Goal: Information Seeking & Learning: Compare options

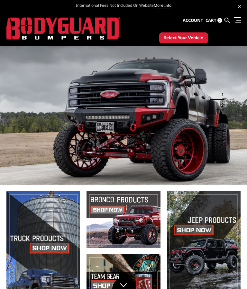
click at [237, 23] on link at bounding box center [236, 20] width 9 height 7
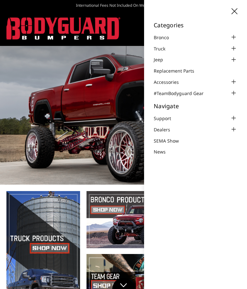
click at [234, 49] on div at bounding box center [234, 49] width 8 height 8
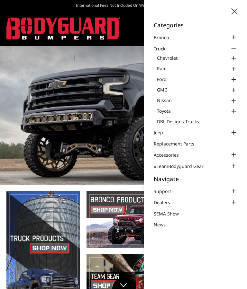
click at [236, 79] on div at bounding box center [234, 80] width 8 height 8
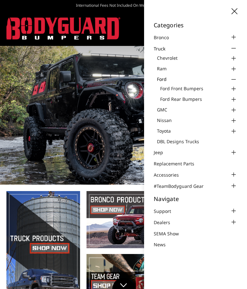
click at [234, 88] on div at bounding box center [234, 89] width 8 height 8
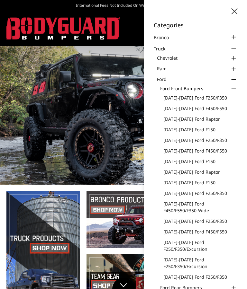
click at [209, 97] on link "[DATE]-[DATE] Ford F250/F350" at bounding box center [200, 98] width 74 height 7
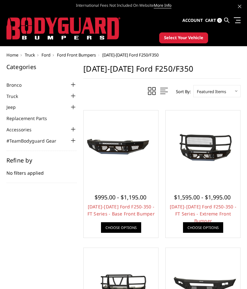
click at [240, 18] on link at bounding box center [236, 20] width 9 height 7
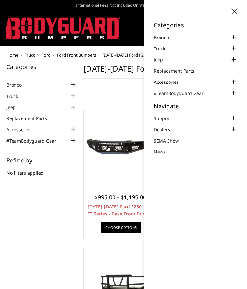
click at [236, 49] on div at bounding box center [234, 49] width 8 height 8
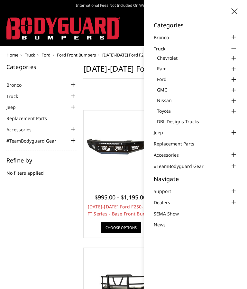
click at [235, 79] on div at bounding box center [234, 80] width 8 height 8
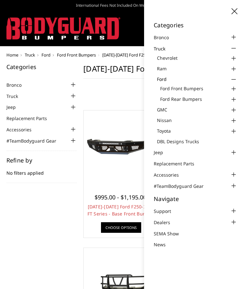
click at [236, 97] on div at bounding box center [234, 100] width 8 height 8
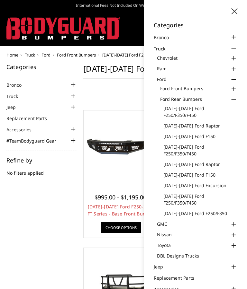
click at [189, 108] on link "[DATE]-[DATE] Ford F250/F350/F450" at bounding box center [200, 112] width 74 height 14
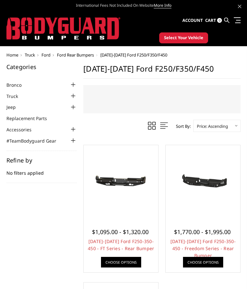
click at [240, 17] on link at bounding box center [236, 20] width 9 height 7
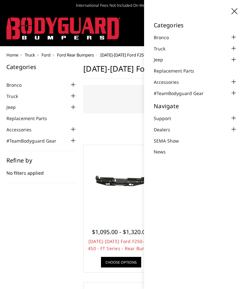
click at [234, 48] on div at bounding box center [234, 49] width 8 height 8
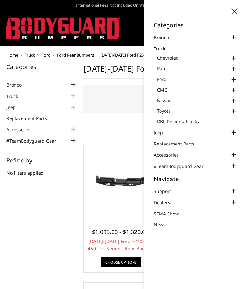
click at [234, 78] on div at bounding box center [234, 80] width 8 height 8
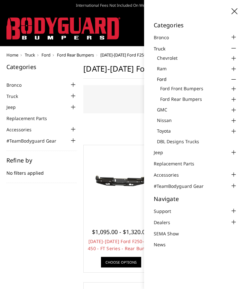
click at [236, 88] on div at bounding box center [234, 89] width 8 height 8
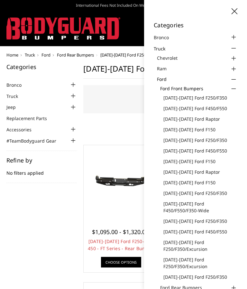
click at [203, 116] on link "[DATE]-[DATE] Ford Raptor" at bounding box center [200, 119] width 74 height 7
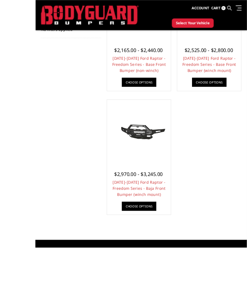
scroll to position [167, 0]
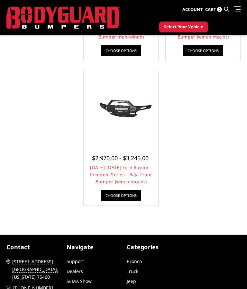
click at [238, 10] on link at bounding box center [236, 9] width 9 height 7
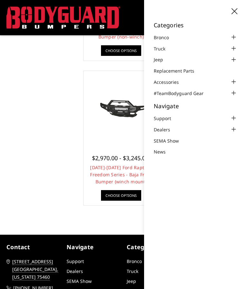
click at [235, 48] on div at bounding box center [234, 49] width 8 height 8
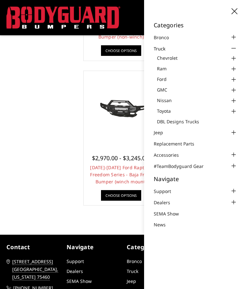
click at [236, 79] on div at bounding box center [234, 80] width 8 height 8
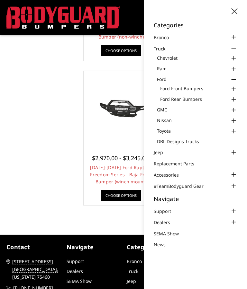
click at [235, 97] on div at bounding box center [234, 100] width 8 height 8
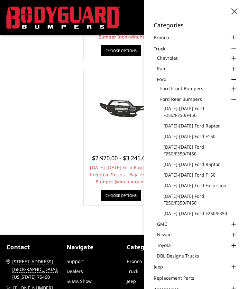
click at [204, 124] on link "[DATE]-[DATE] Ford Raptor" at bounding box center [200, 126] width 74 height 7
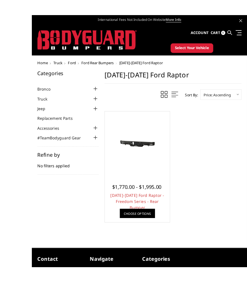
scroll to position [10, 0]
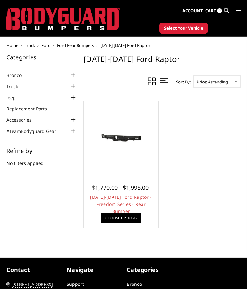
click at [237, 8] on link at bounding box center [236, 10] width 9 height 7
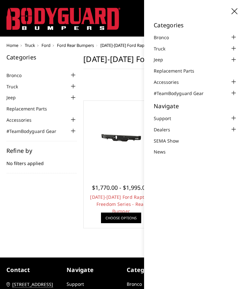
click at [234, 47] on div at bounding box center [234, 49] width 8 height 8
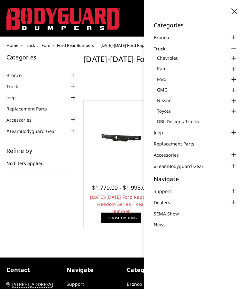
click at [235, 79] on div at bounding box center [234, 80] width 8 height 8
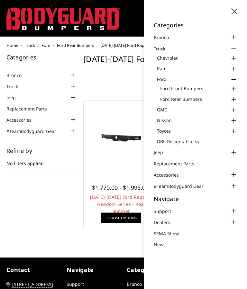
click at [234, 89] on div at bounding box center [234, 89] width 8 height 8
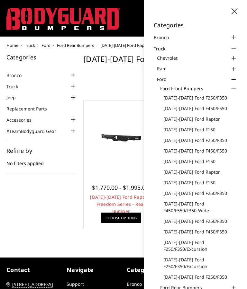
click at [201, 129] on link "[DATE]-[DATE] Ford F150" at bounding box center [200, 129] width 74 height 7
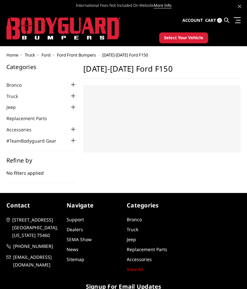
select select "US"
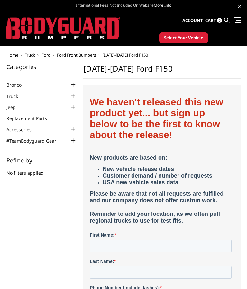
click at [239, 20] on link at bounding box center [236, 20] width 9 height 7
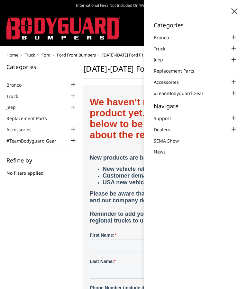
click at [235, 49] on div at bounding box center [234, 49] width 8 height 8
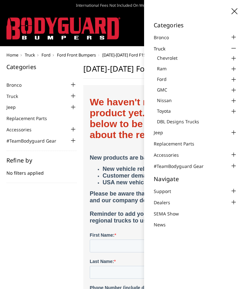
click at [233, 69] on div at bounding box center [234, 69] width 8 height 8
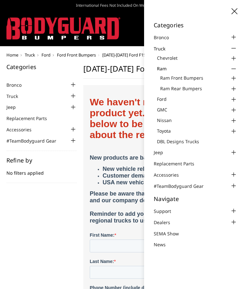
click at [234, 77] on div at bounding box center [234, 79] width 8 height 8
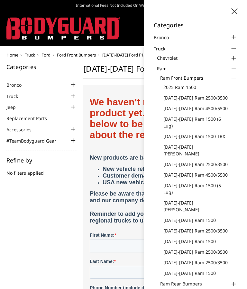
click at [211, 96] on link "[DATE]-[DATE] Ram 2500/3500" at bounding box center [200, 98] width 74 height 7
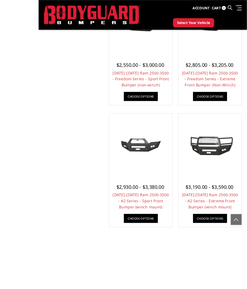
scroll to position [589, 0]
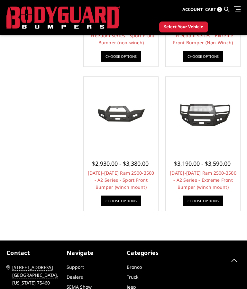
click at [237, 9] on span at bounding box center [238, 9] width 5 height 1
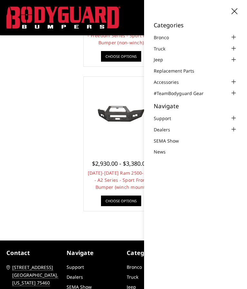
click at [236, 49] on div at bounding box center [234, 49] width 8 height 8
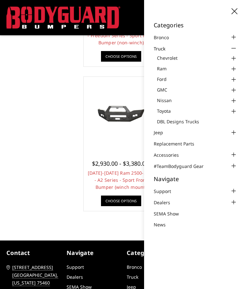
click at [195, 119] on link "DBL Designs Trucks" at bounding box center [197, 121] width 80 height 7
